Goal: Book appointment/travel/reservation

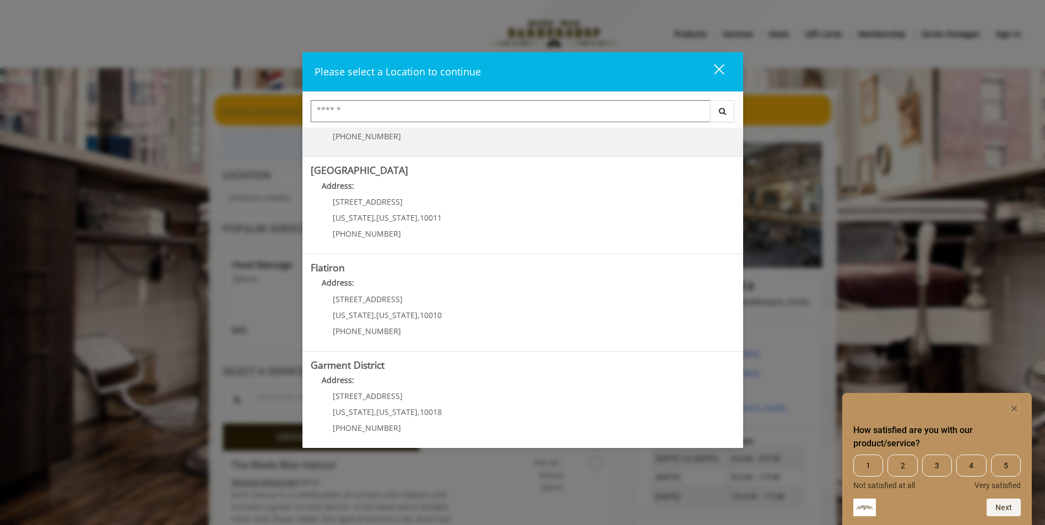
scroll to position [171, 0]
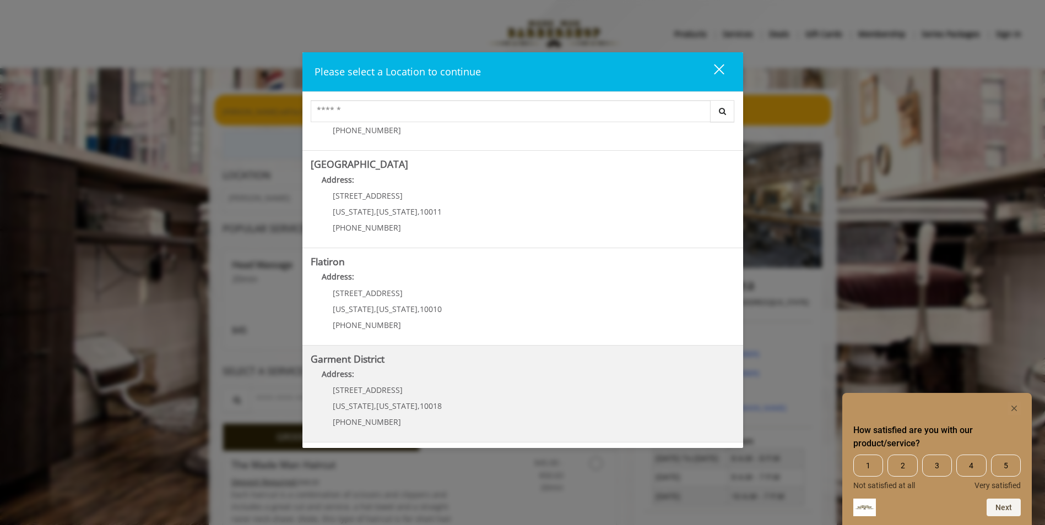
click at [364, 396] on div "[STREET_ADDRESS][US_STATE][US_STATE] (212) 997-4247" at bounding box center [379, 410] width 137 height 48
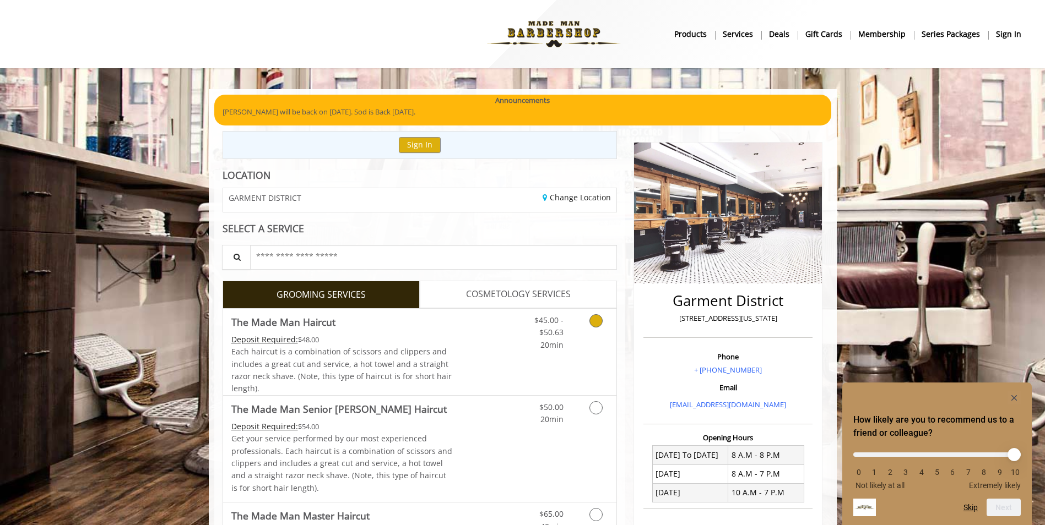
click at [600, 320] on icon "Grooming services" at bounding box center [595, 320] width 13 height 13
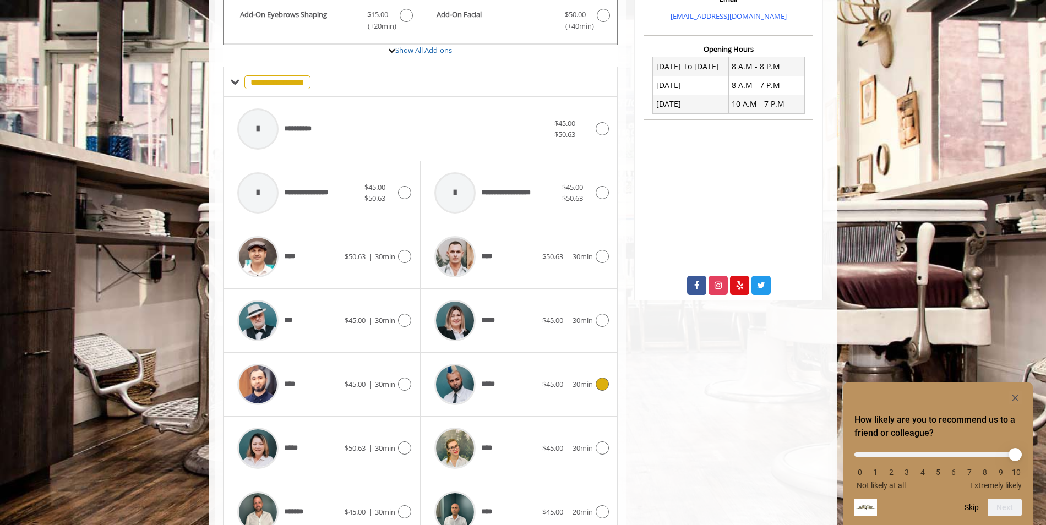
scroll to position [447, 0]
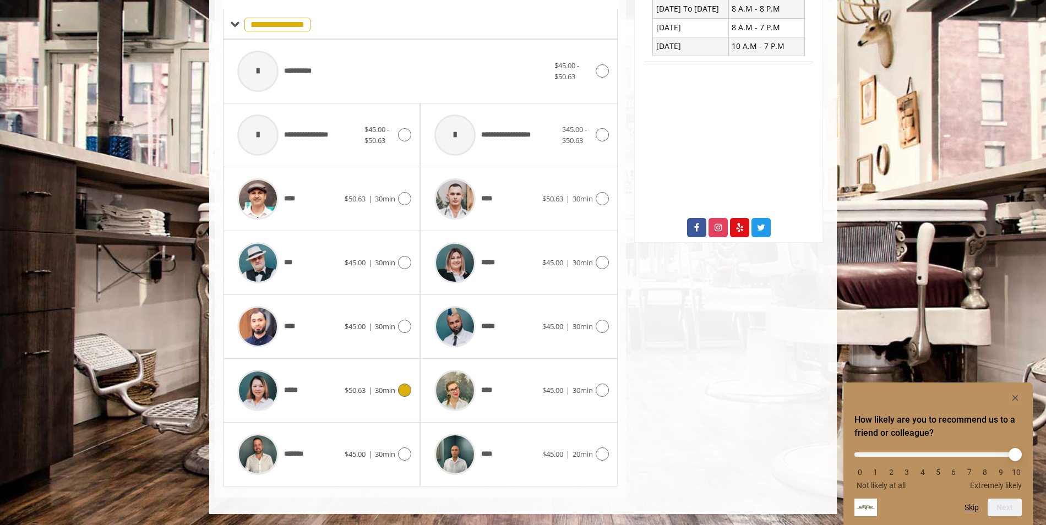
click at [297, 391] on span "*****" at bounding box center [292, 391] width 17 height 12
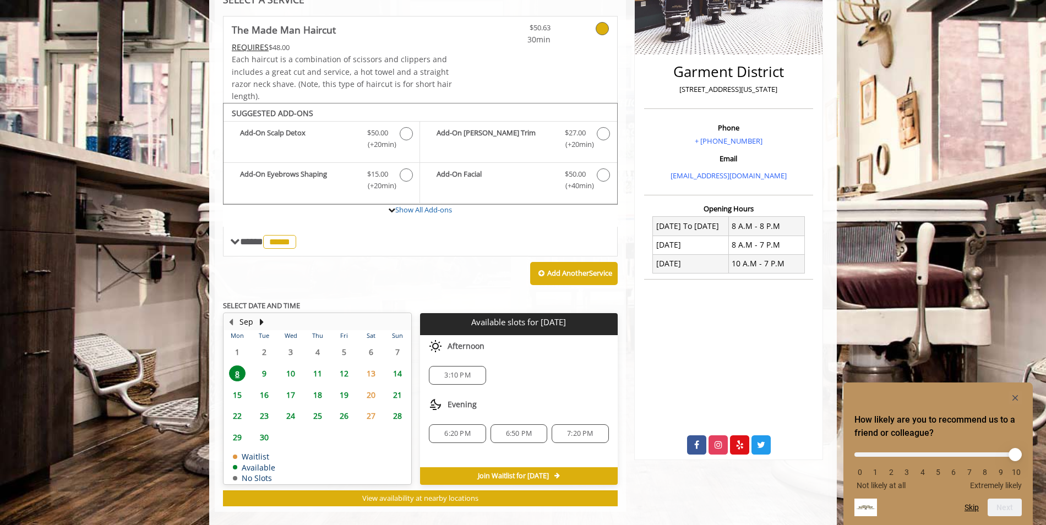
scroll to position [243, 0]
